Goal: Information Seeking & Learning: Learn about a topic

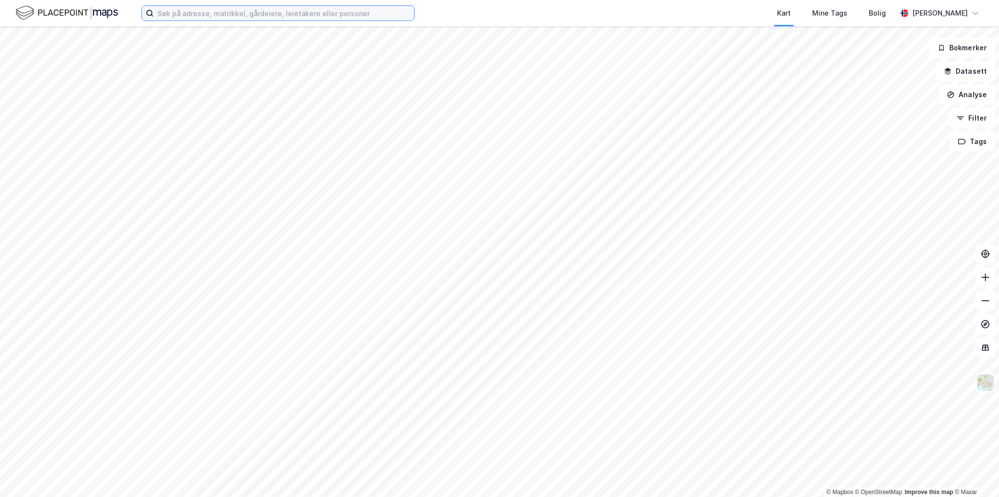
drag, startPoint x: 0, startPoint y: 0, endPoint x: 273, endPoint y: 13, distance: 273.1
click at [273, 13] on input at bounding box center [284, 13] width 261 height 15
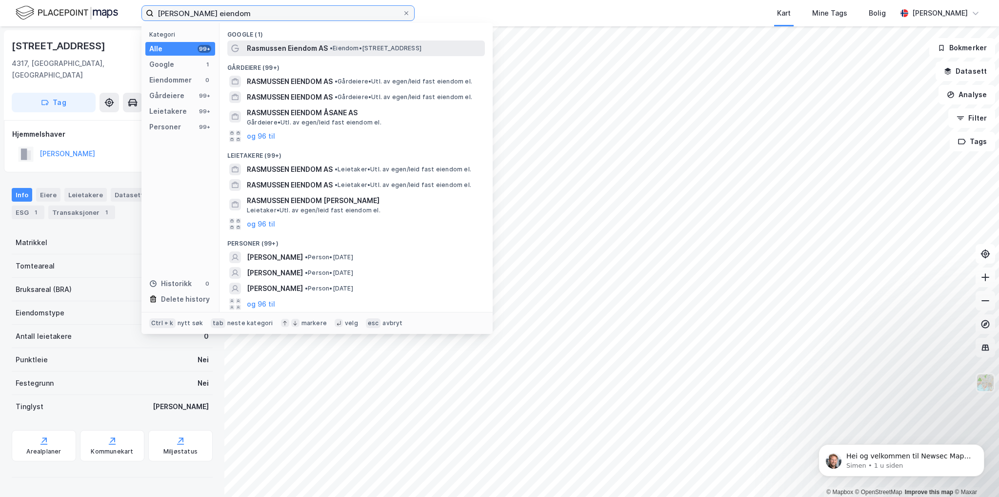
type input "[PERSON_NAME] eiendom"
click at [312, 51] on span "Rasmussen Eiendom AS" at bounding box center [287, 48] width 81 height 12
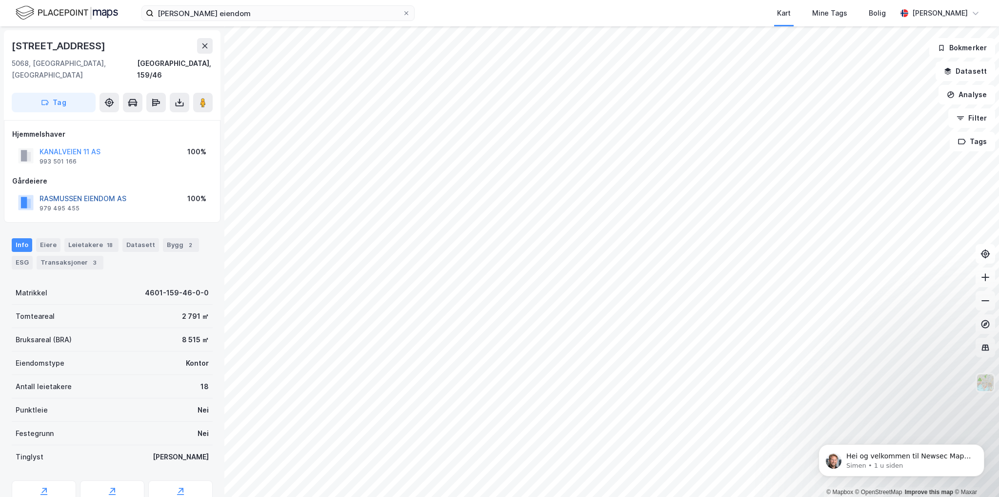
click at [0, 0] on button "RASMUSSEN EIENDOM AS" at bounding box center [0, 0] width 0 height 0
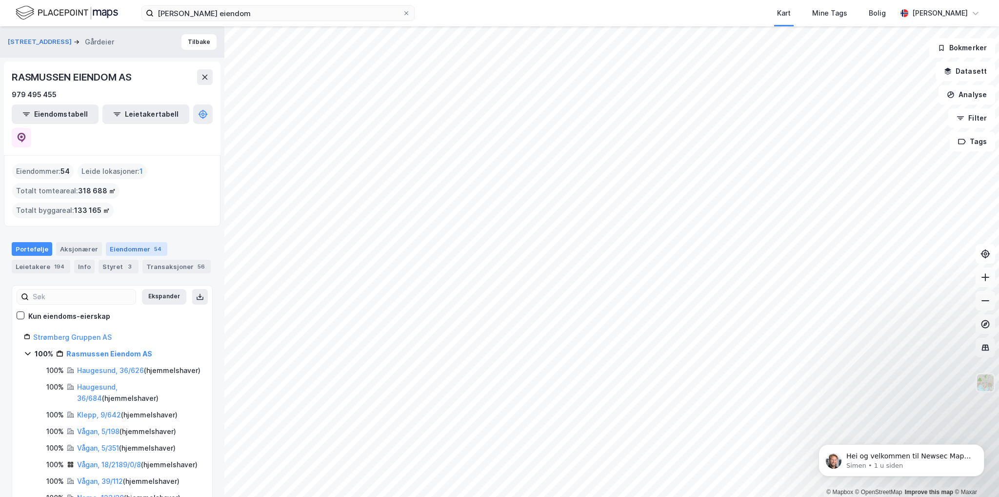
click at [144, 242] on div "Eiendommer 54" at bounding box center [136, 249] width 61 height 14
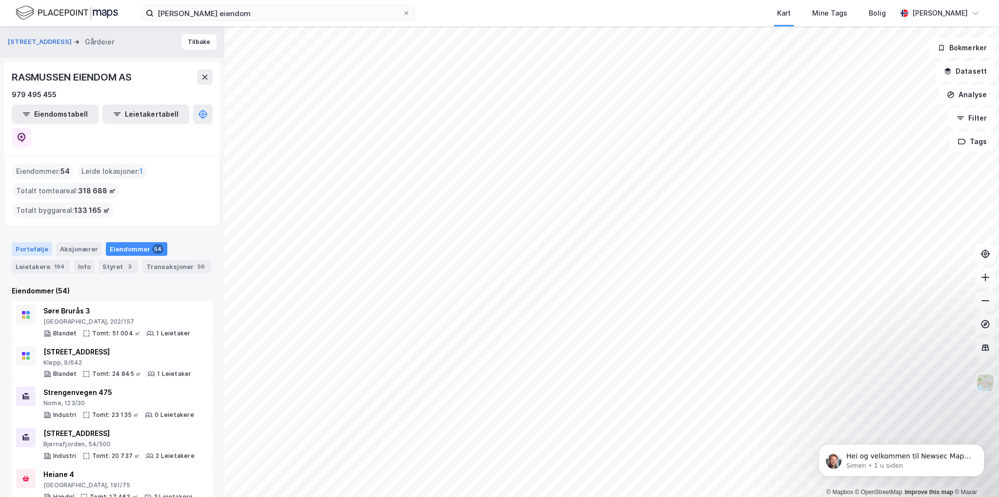
click at [27, 242] on div "Portefølje" at bounding box center [32, 249] width 41 height 14
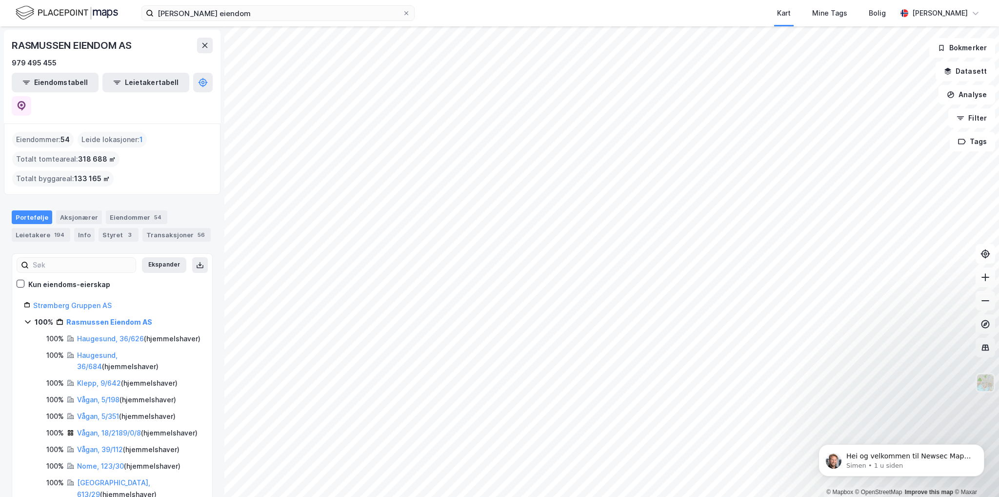
scroll to position [49, 0]
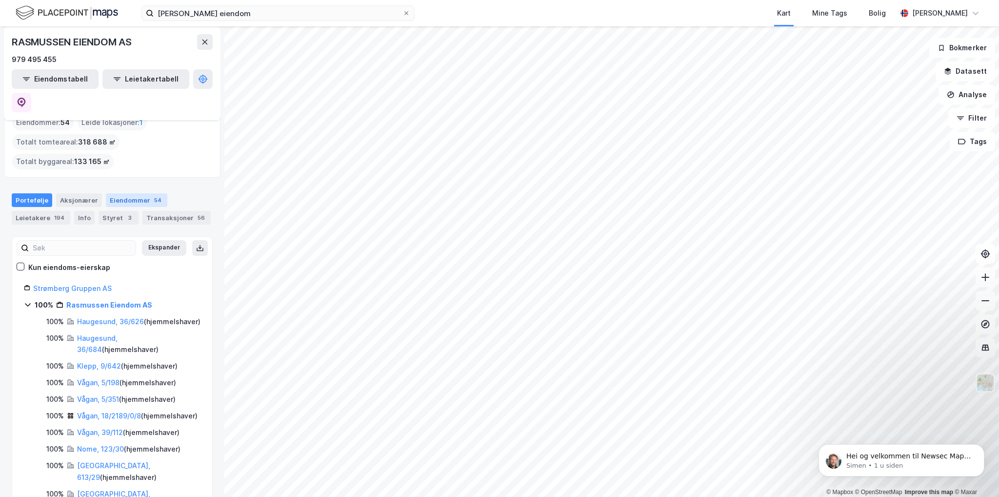
click at [141, 193] on div "Eiendommer 54" at bounding box center [136, 200] width 61 height 14
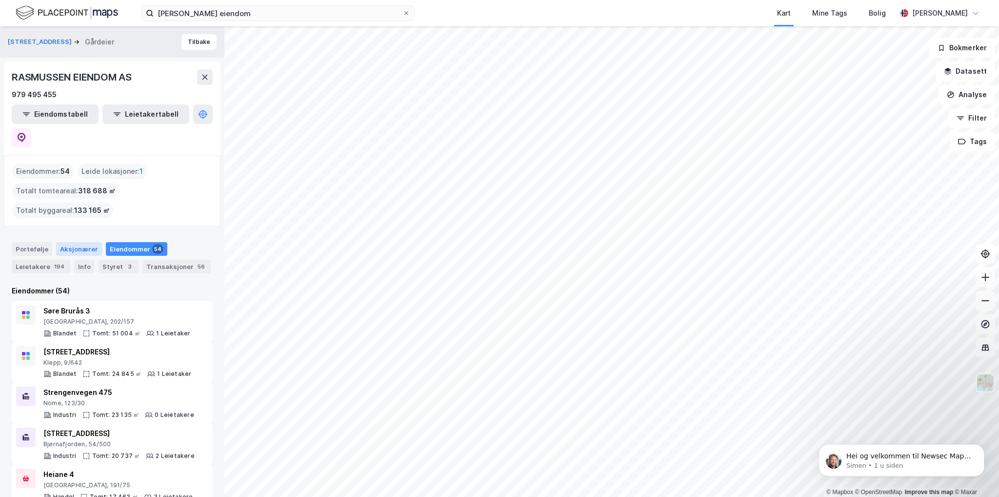
click at [62, 242] on div "Aksjonærer" at bounding box center [79, 249] width 46 height 14
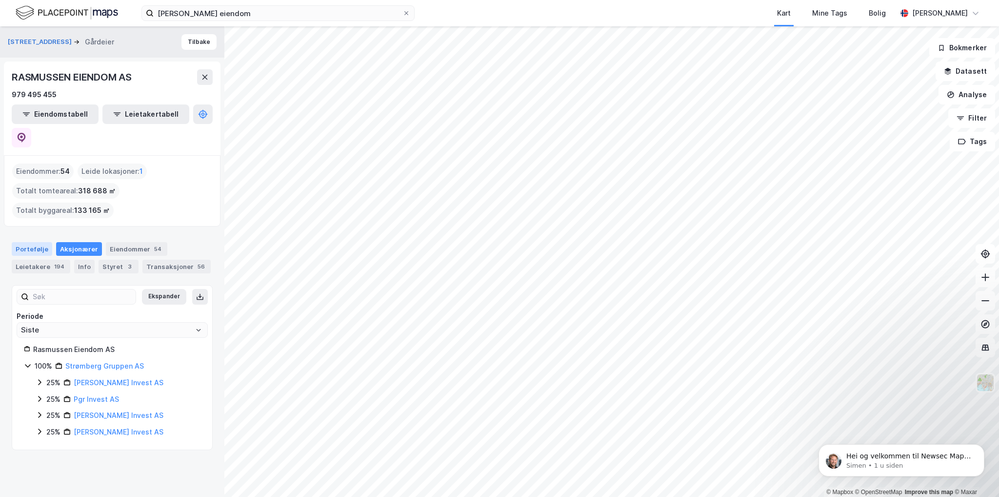
click at [24, 242] on div "Portefølje" at bounding box center [32, 249] width 41 height 14
